Goal: Find specific page/section: Find specific page/section

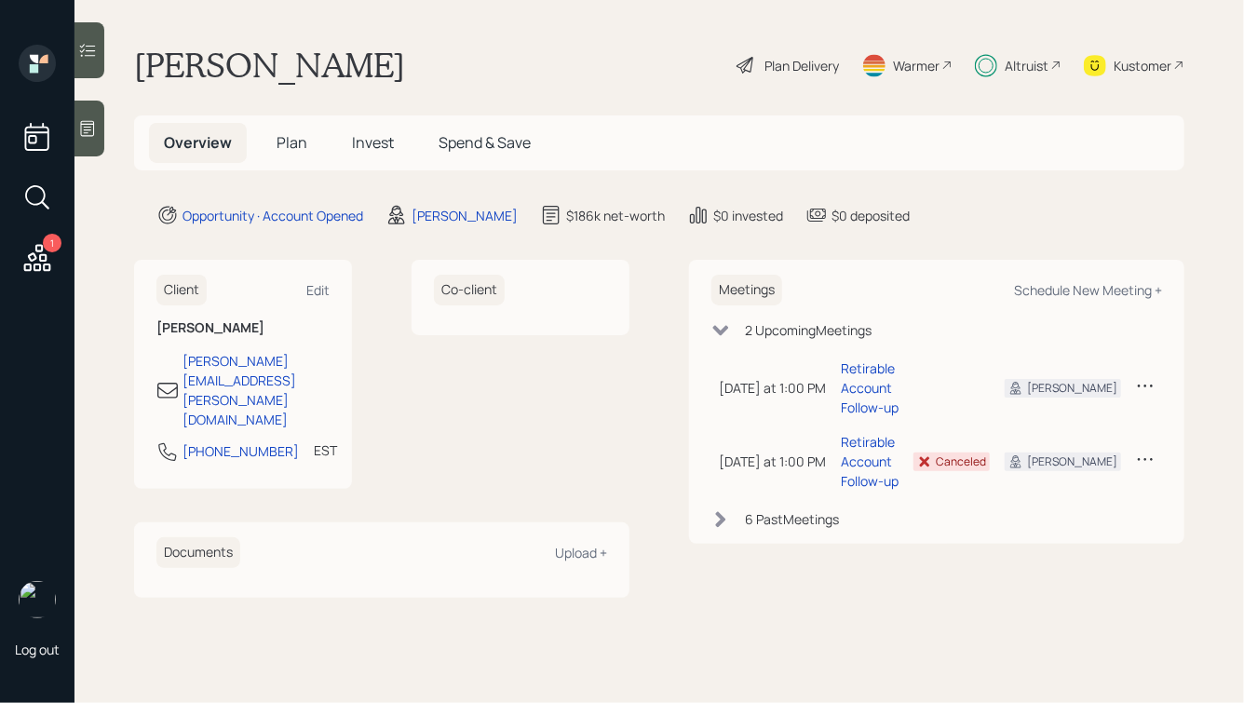
click at [280, 142] on span "Plan" at bounding box center [291, 142] width 31 height 20
